Goal: Information Seeking & Learning: Learn about a topic

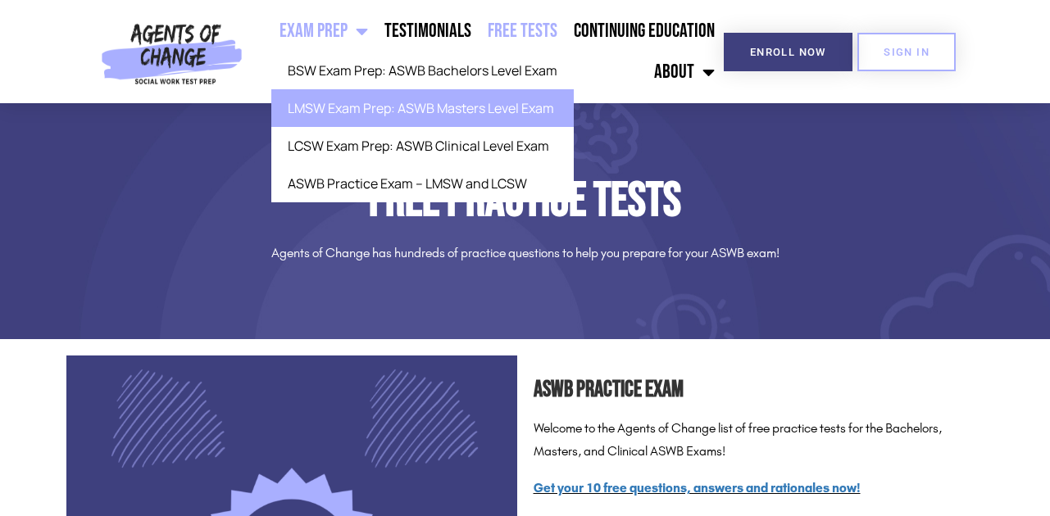
click at [349, 104] on link "LMSW Exam Prep: ASWB Masters Level Exam" at bounding box center [422, 108] width 302 height 38
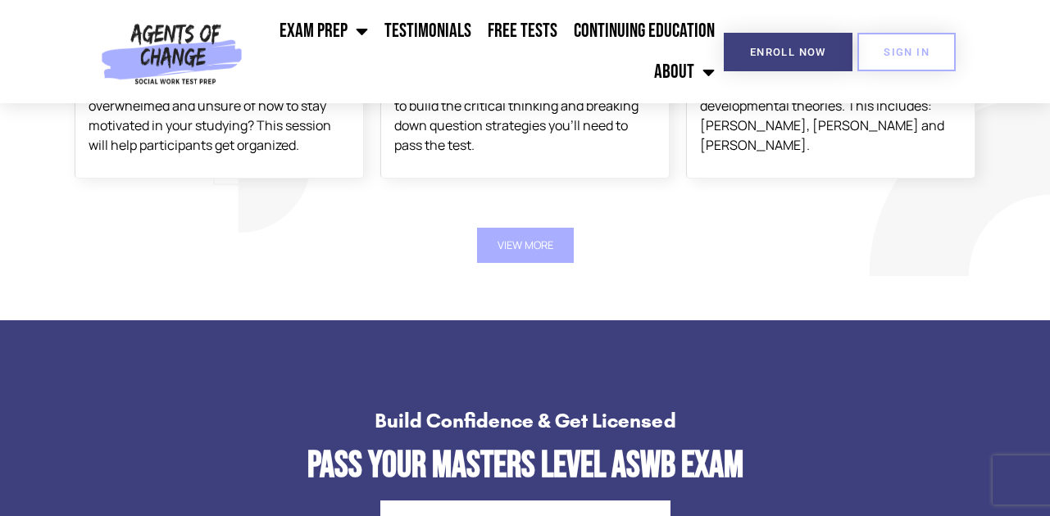
scroll to position [3072, 0]
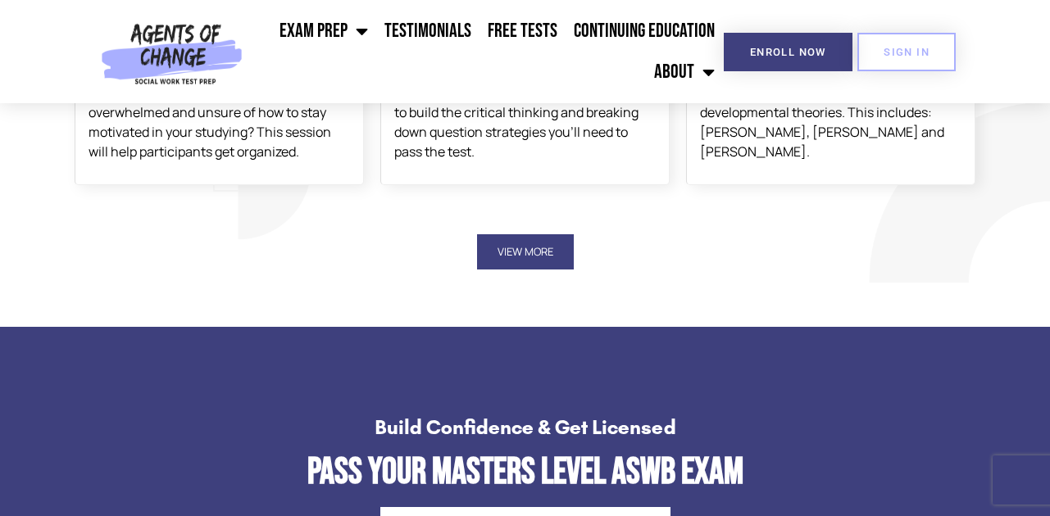
click at [529, 234] on button "View More" at bounding box center [525, 251] width 97 height 35
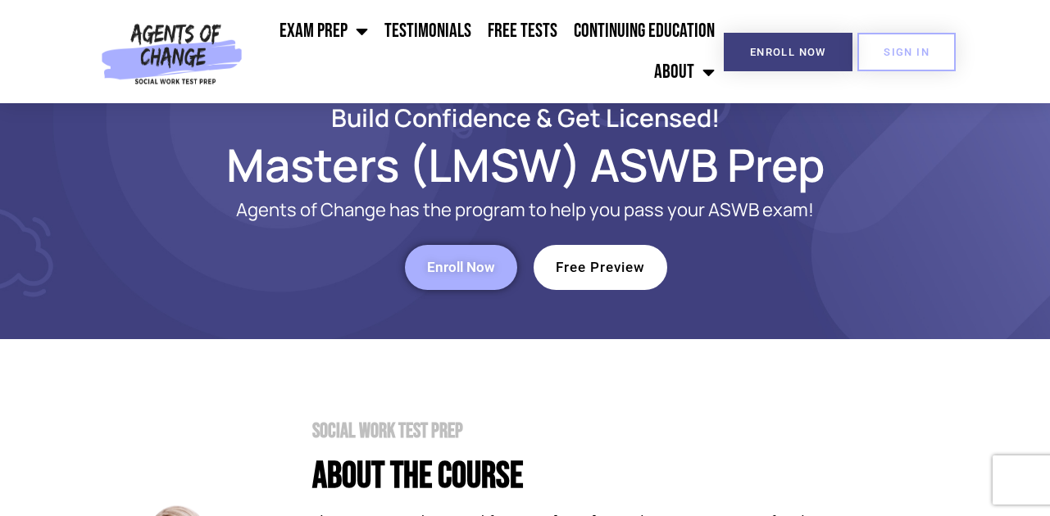
scroll to position [0, 0]
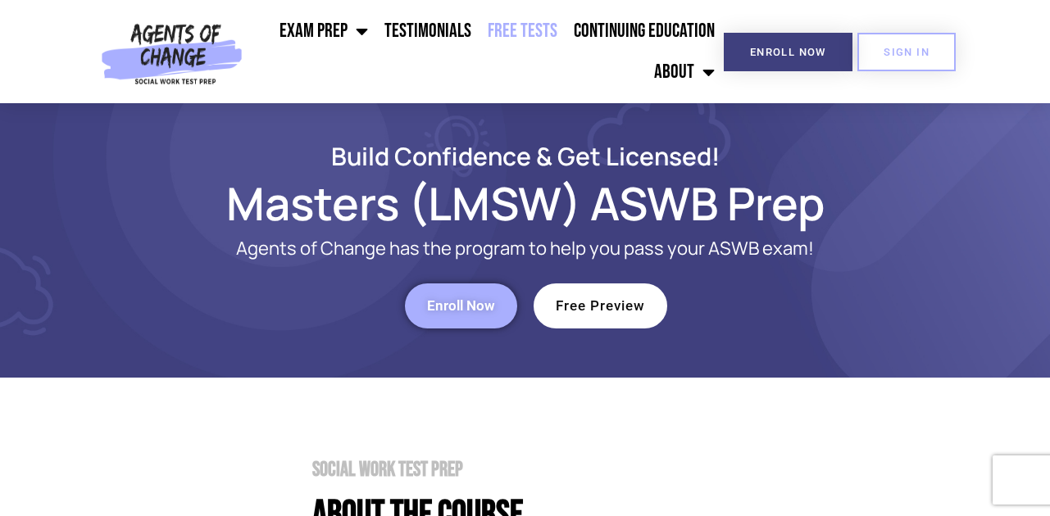
click at [531, 31] on link "Free Tests" at bounding box center [522, 31] width 86 height 41
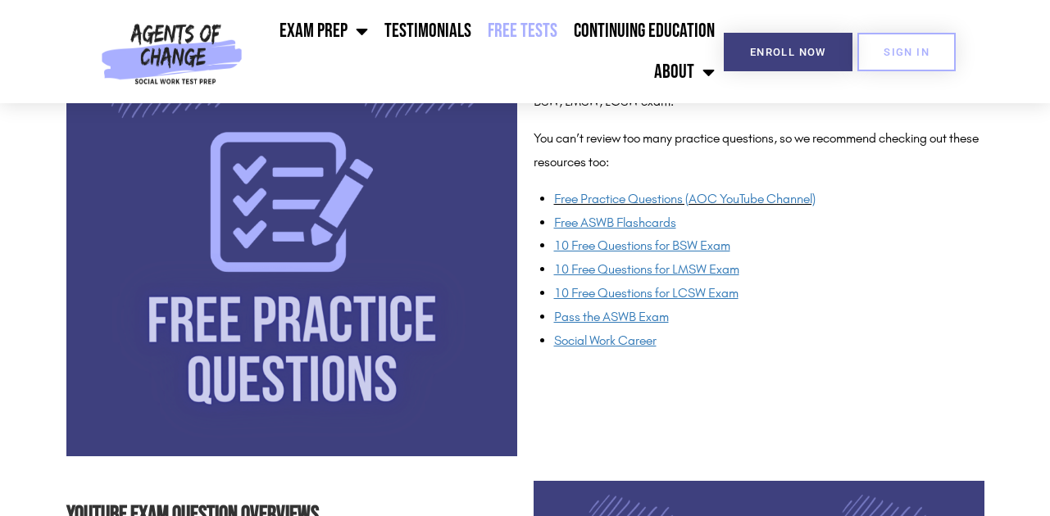
scroll to position [1133, 0]
